Goal: Information Seeking & Learning: Learn about a topic

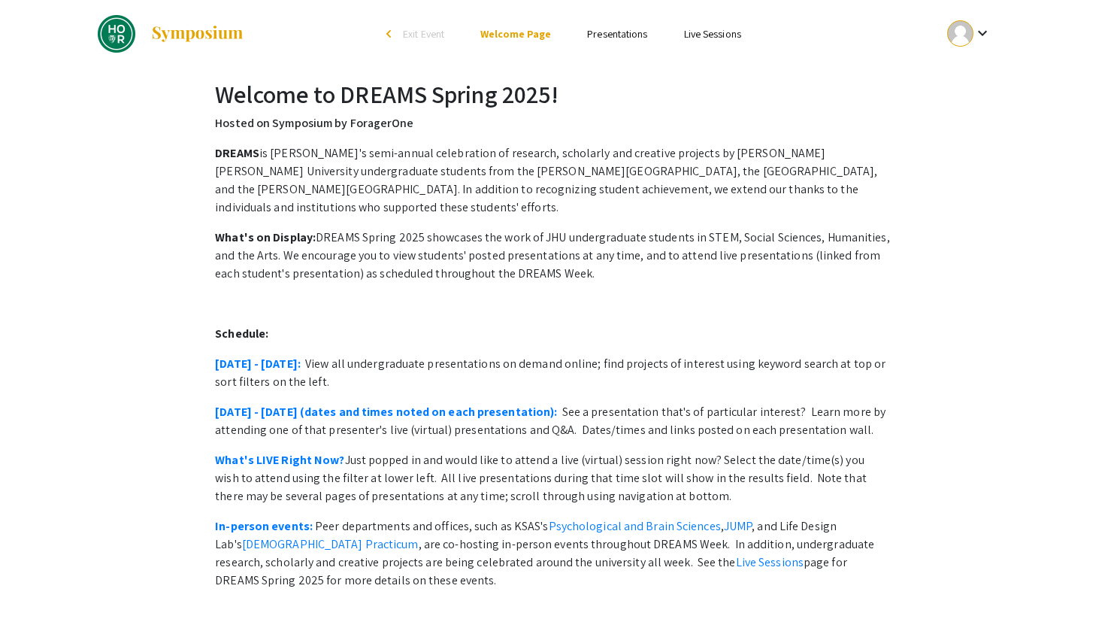
click at [622, 36] on link "Presentations" at bounding box center [617, 34] width 60 height 14
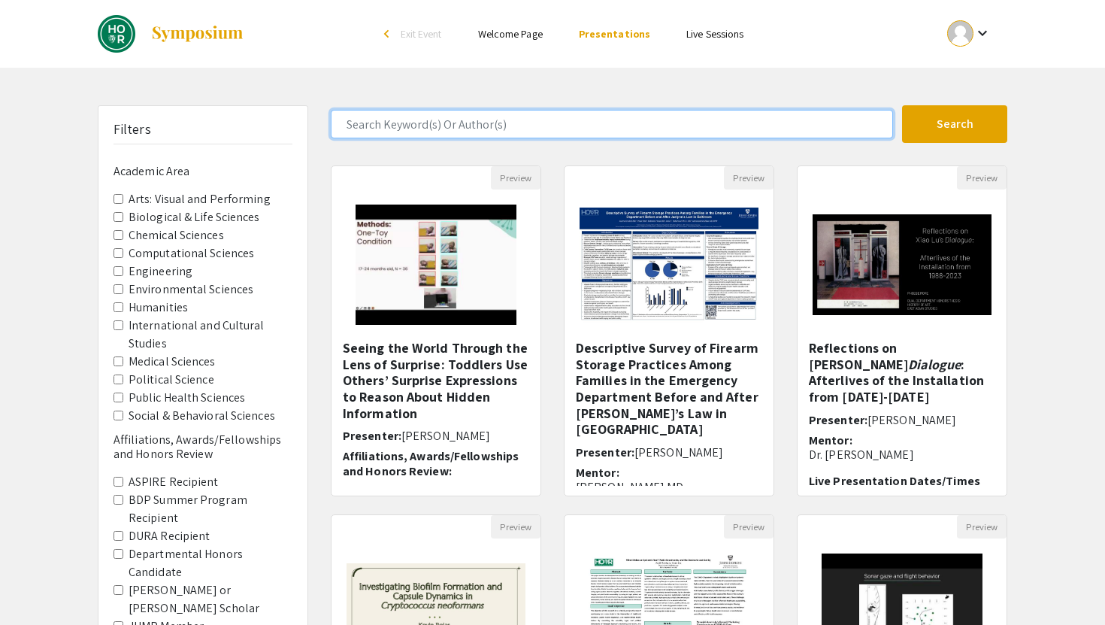
click at [663, 123] on input "Search Keyword(s) Or Author(s)" at bounding box center [612, 124] width 562 height 29
type input "delineo"
click at [902, 105] on button "Search" at bounding box center [954, 124] width 105 height 38
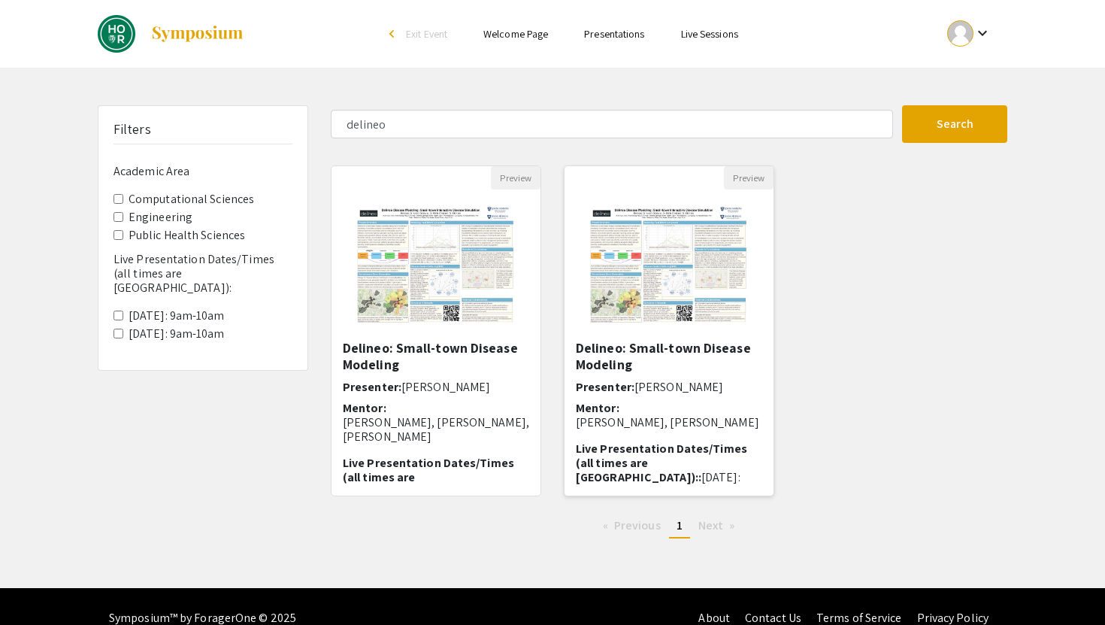
click at [641, 352] on h5 "Delineo: Small-town Disease Modeling" at bounding box center [669, 356] width 186 height 32
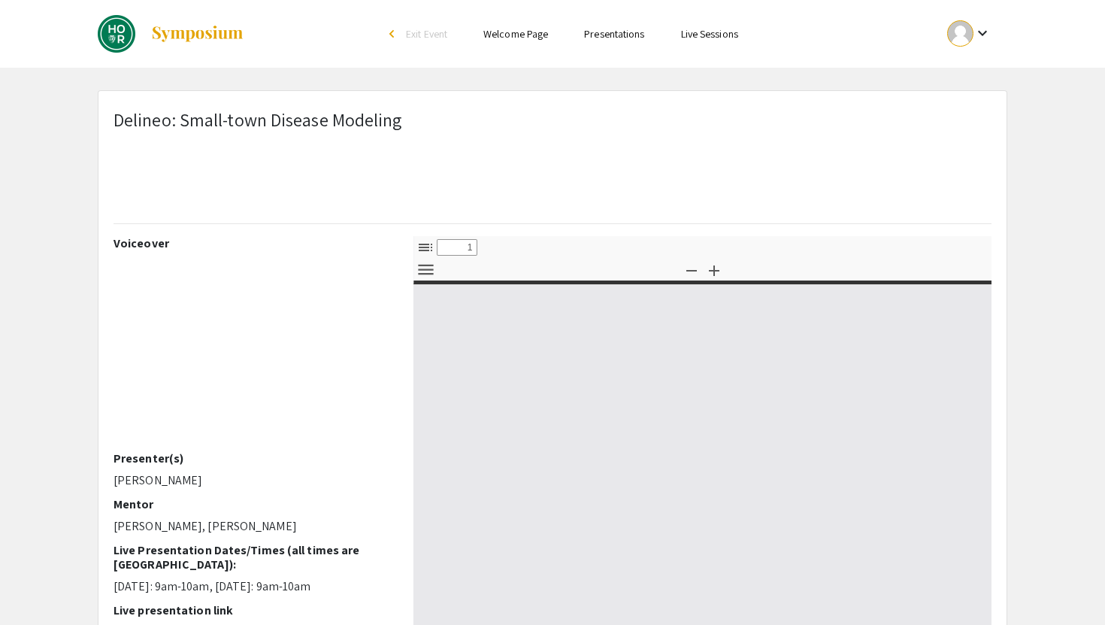
select select "custom"
type input "0"
select select "custom"
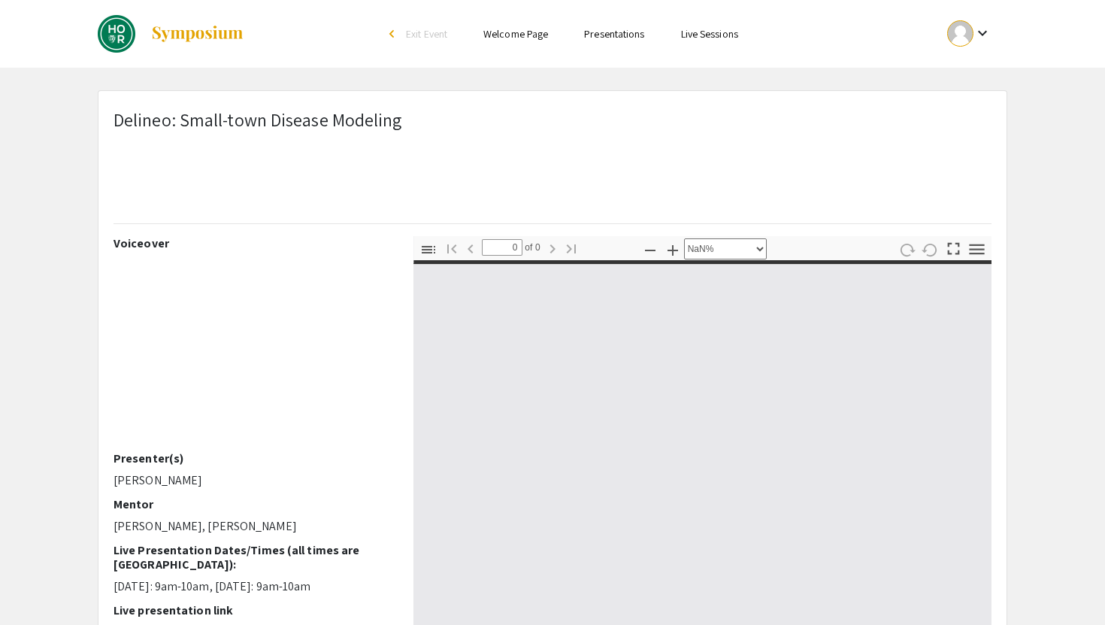
type input "1"
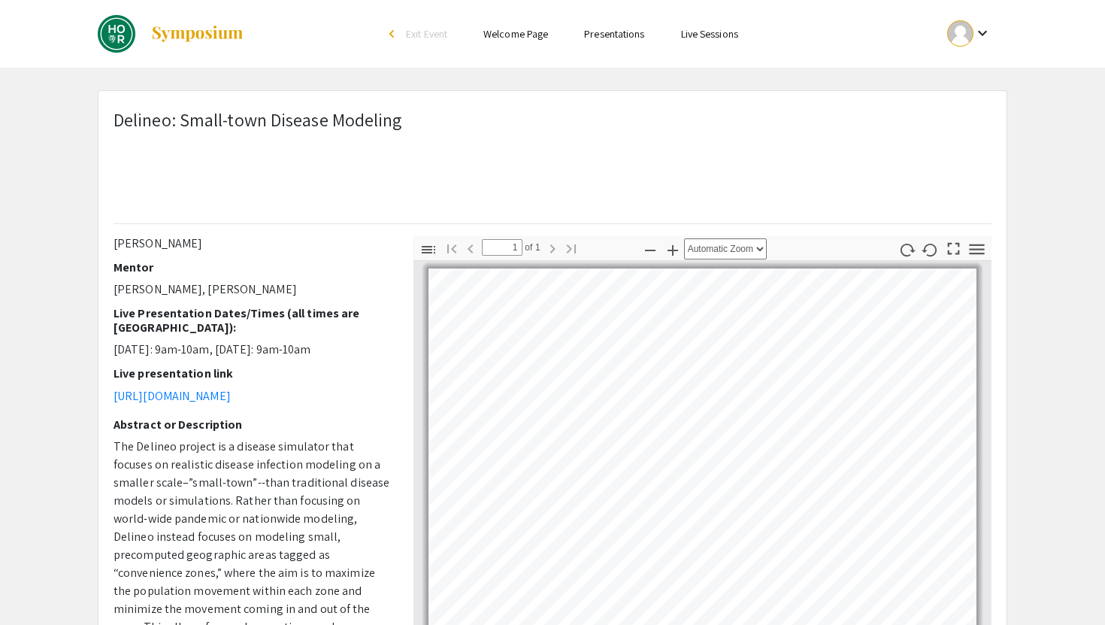
scroll to position [323, 0]
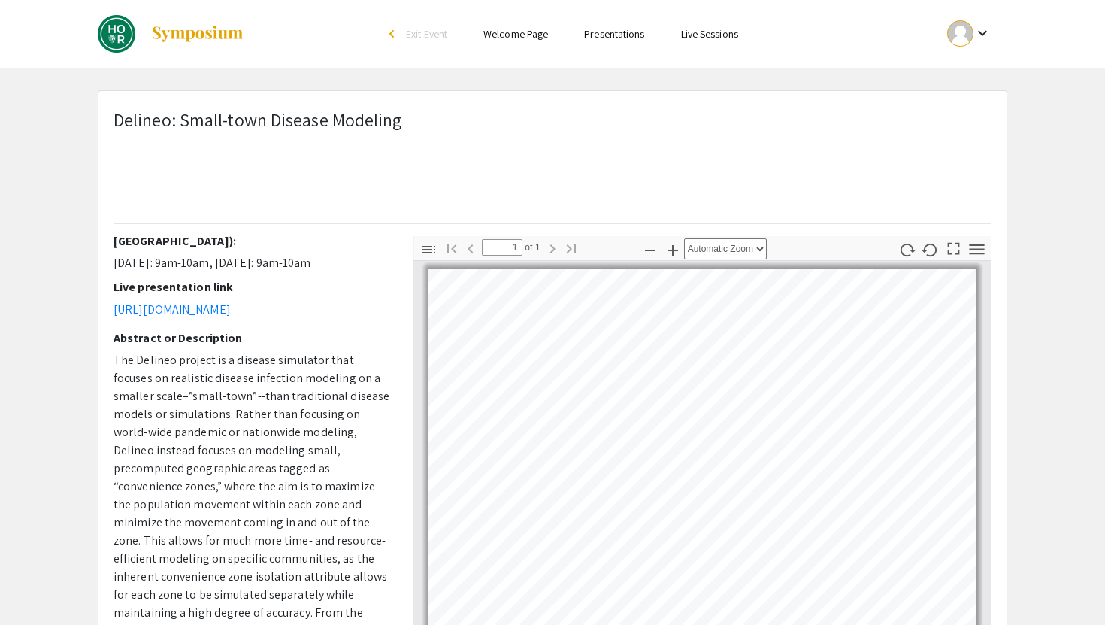
click at [247, 500] on span "The Delineo project is a disease simulator that focuses on realistic disease in…" at bounding box center [252, 522] width 277 height 341
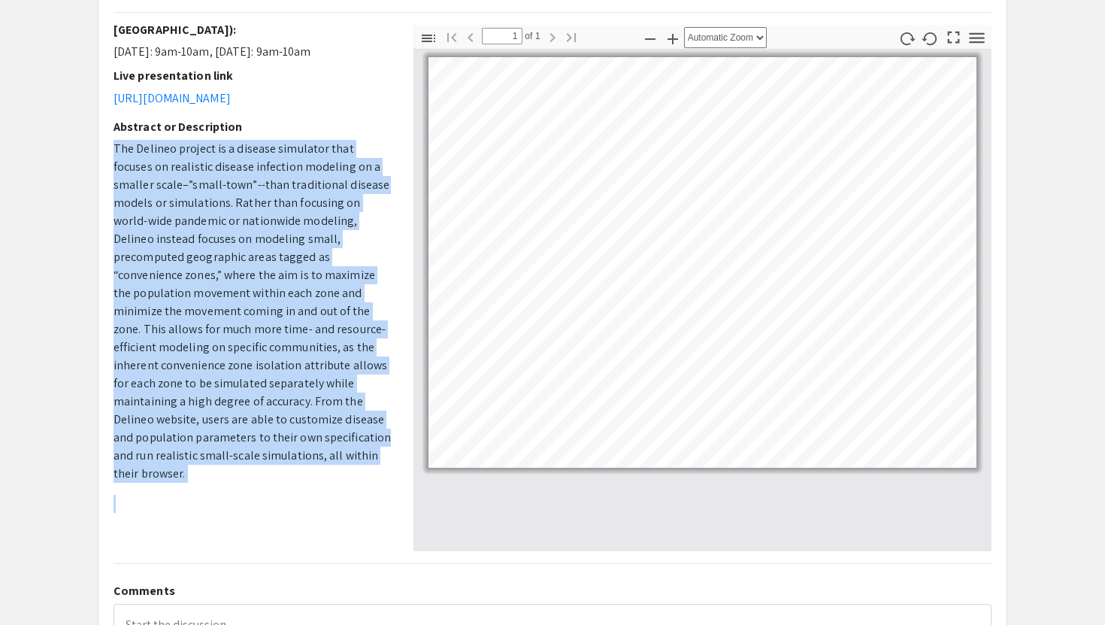
scroll to position [212, 0]
copy span "The Delineo project is a disease simulator that focuses on realistic disease in…"
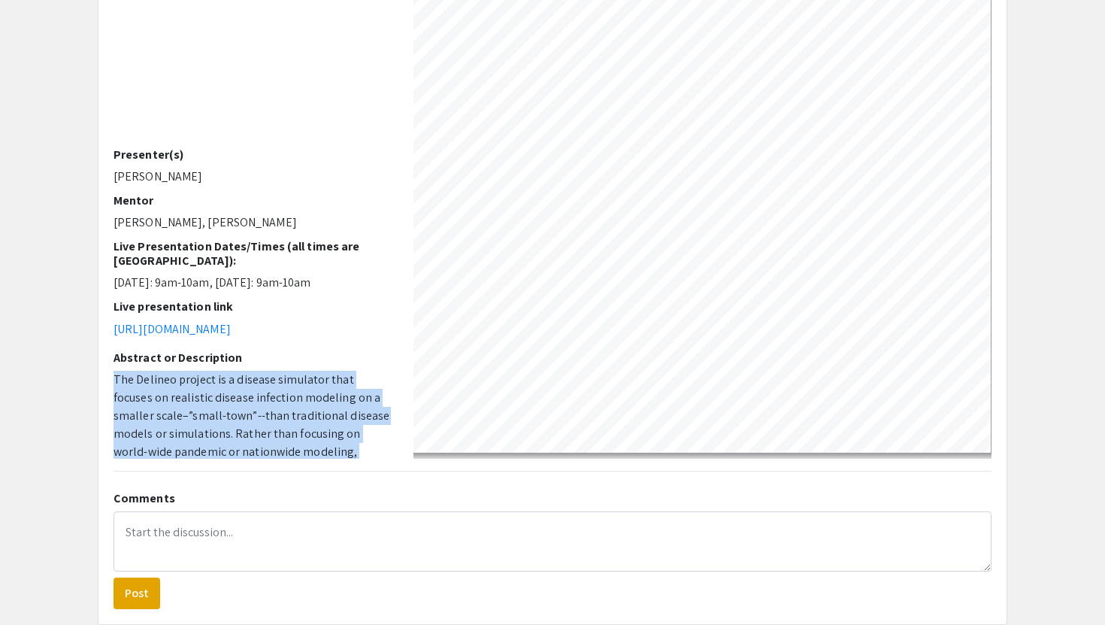
scroll to position [32, 124]
select select "page-width"
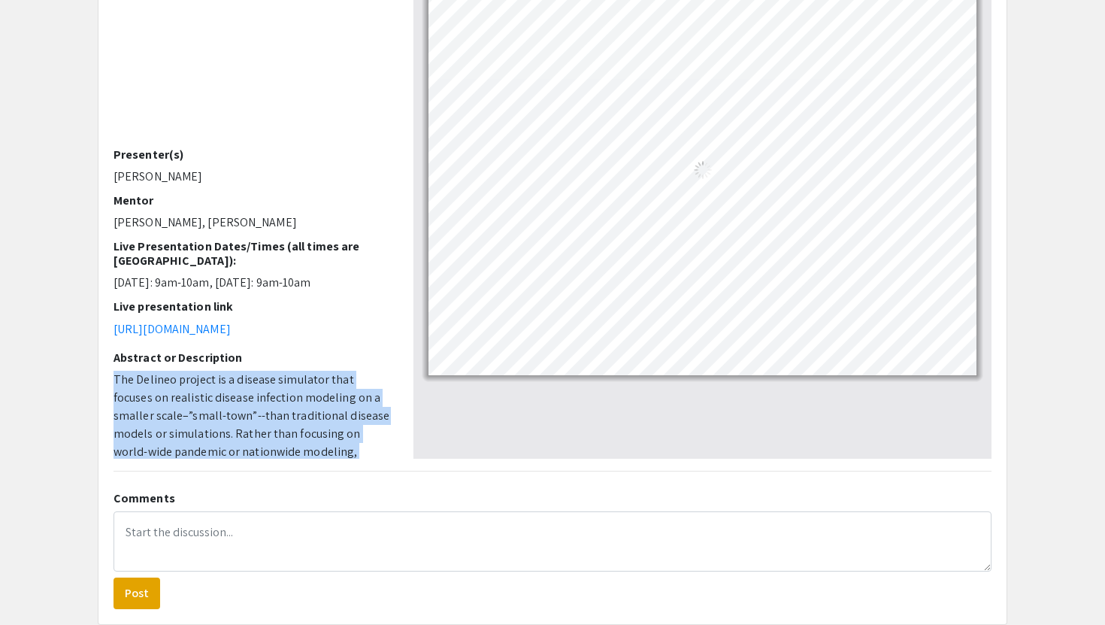
scroll to position [0, 0]
click at [779, 386] on div at bounding box center [702, 207] width 578 height 501
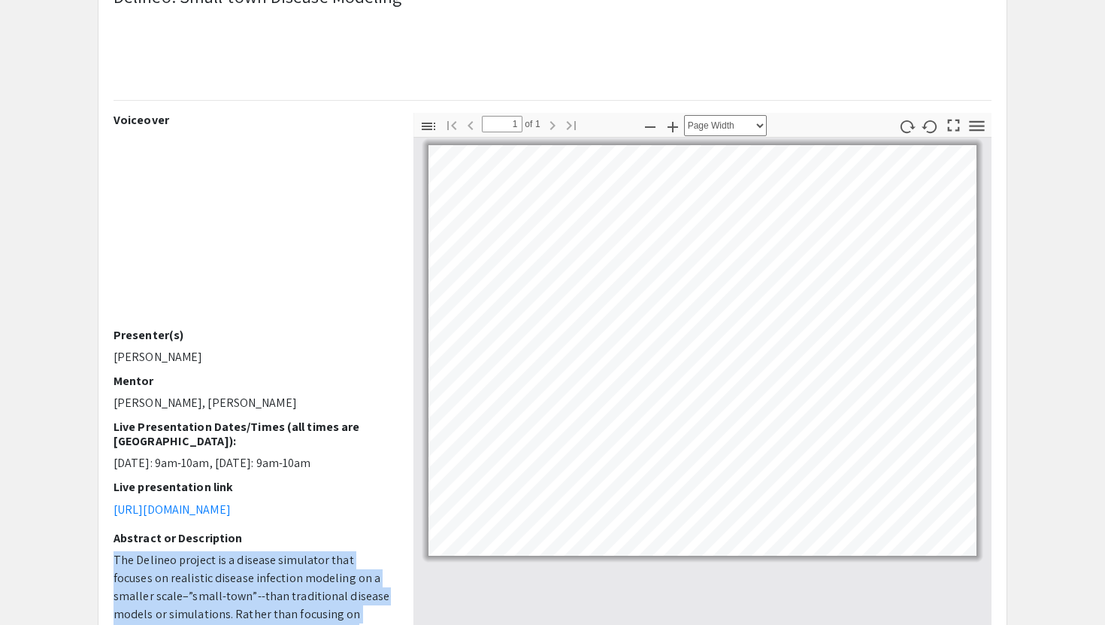
scroll to position [88, 0]
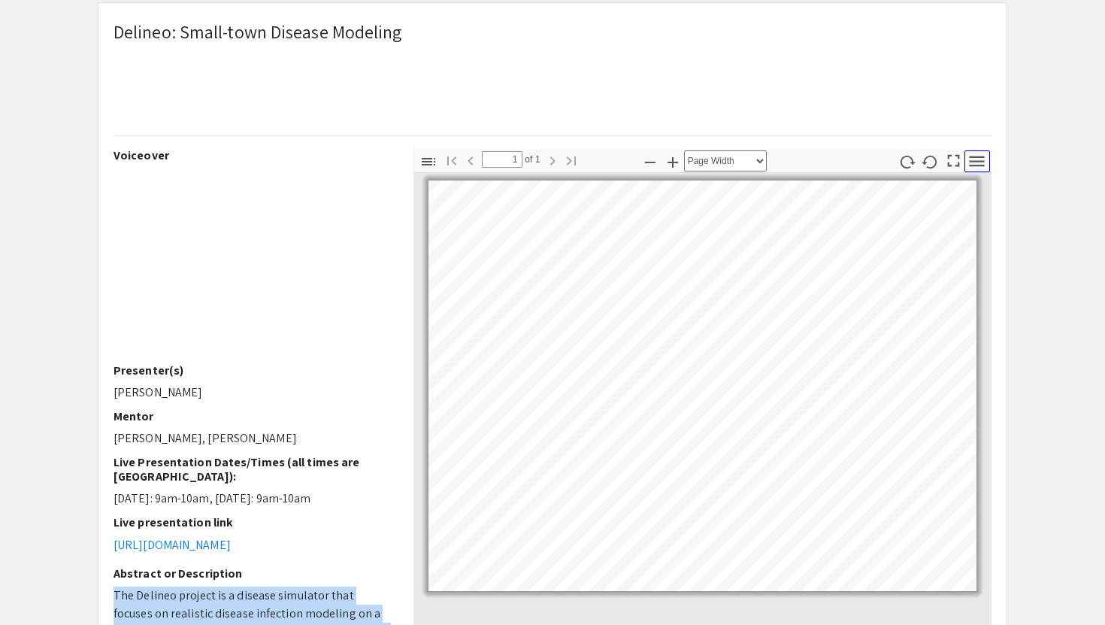
click at [981, 158] on icon "button" at bounding box center [977, 161] width 20 height 20
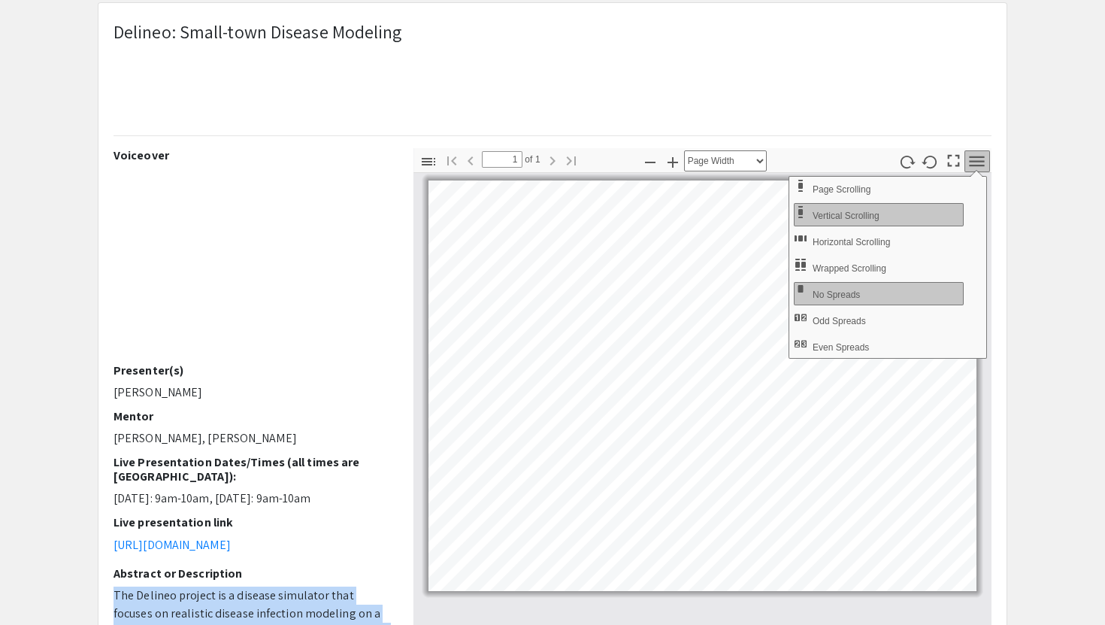
click at [1012, 156] on div "Delineo: Small-town Disease Modeling Voiceover Presenter(s) [PERSON_NAME] Mento…" at bounding box center [552, 421] width 932 height 838
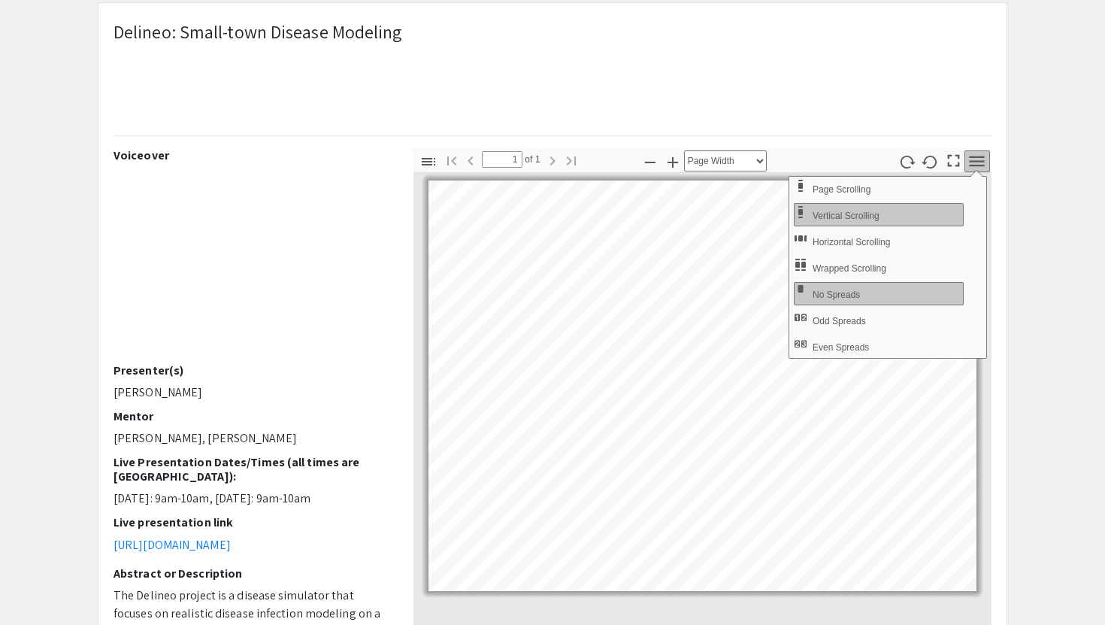
click at [997, 70] on div "Delineo: Small-town Disease Modeling" at bounding box center [552, 83] width 901 height 130
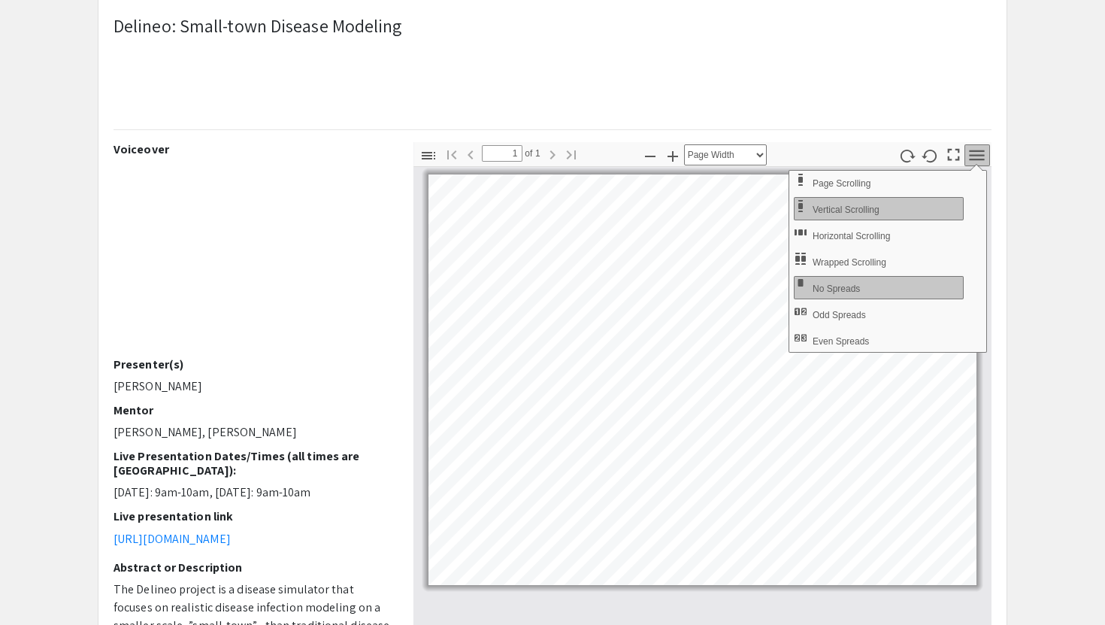
scroll to position [0, 0]
